Goal: Information Seeking & Learning: Check status

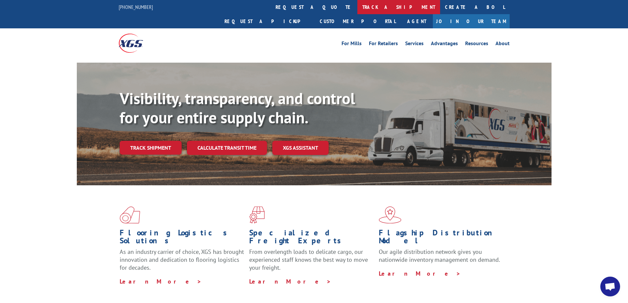
click at [357, 6] on link "track a shipment" at bounding box center [398, 7] width 83 height 14
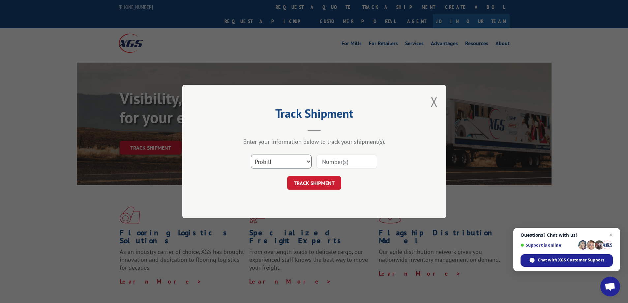
click at [307, 162] on select "Select category... Probill BOL PO" at bounding box center [281, 162] width 61 height 14
click at [251, 155] on select "Select category... Probill BOL PO" at bounding box center [281, 162] width 61 height 14
click at [362, 163] on input at bounding box center [346, 162] width 61 height 14
type input "17503998"
click at [330, 184] on button "TRACK SHIPMENT" at bounding box center [314, 183] width 54 height 14
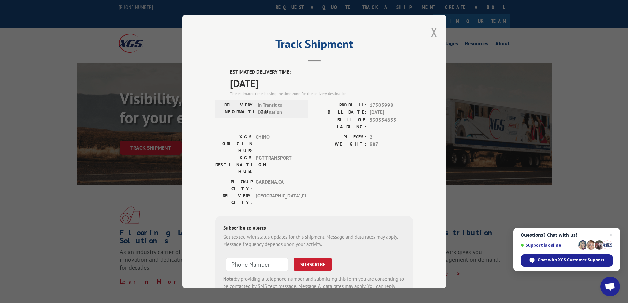
click at [432, 33] on button "Close modal" at bounding box center [433, 31] width 7 height 17
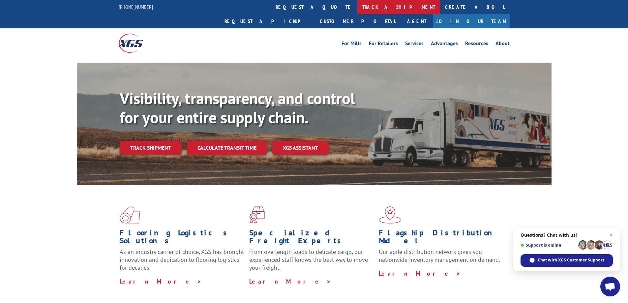
click at [357, 5] on link "track a shipment" at bounding box center [398, 7] width 83 height 14
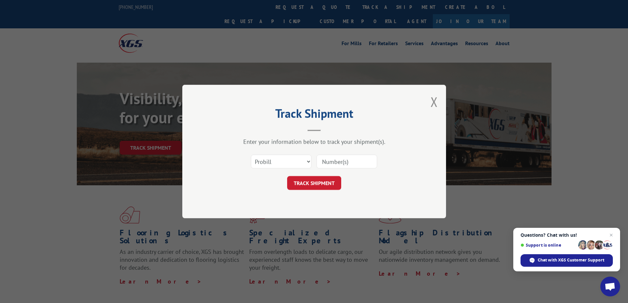
click at [355, 164] on input at bounding box center [346, 162] width 61 height 14
type input "17503998"
click at [324, 184] on button "TRACK SHIPMENT" at bounding box center [314, 183] width 54 height 14
